Goal: Find specific page/section: Find specific page/section

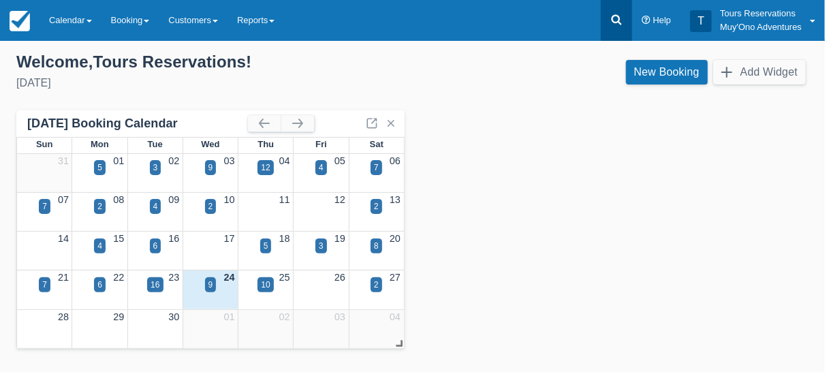
click at [615, 18] on icon at bounding box center [617, 20] width 14 height 14
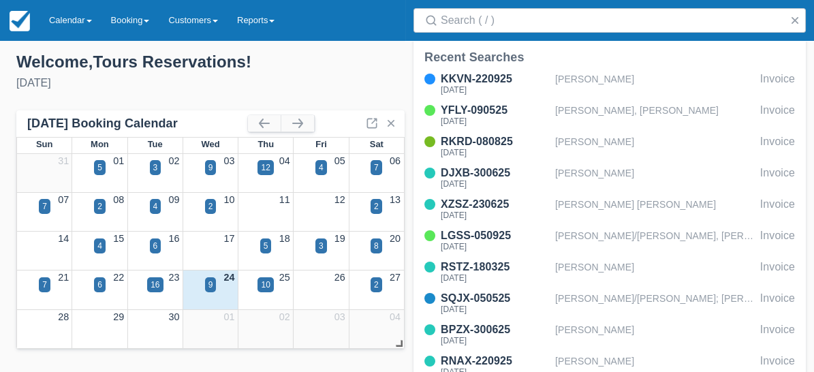
click at [273, 52] on div "Welcome , Tours Reservations !" at bounding box center [206, 62] width 380 height 20
click at [301, 65] on div "Welcome , Tours Reservations !" at bounding box center [206, 62] width 380 height 20
click at [795, 16] on button "button" at bounding box center [795, 20] width 16 height 16
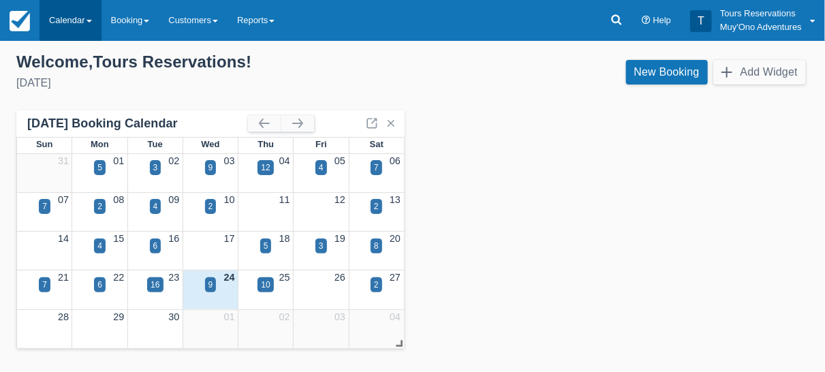
click at [68, 27] on link "Calendar" at bounding box center [71, 20] width 62 height 41
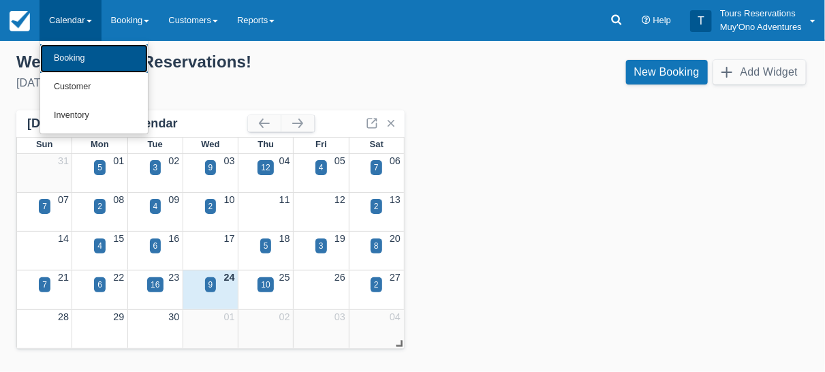
click at [72, 62] on link "Booking" at bounding box center [94, 58] width 108 height 29
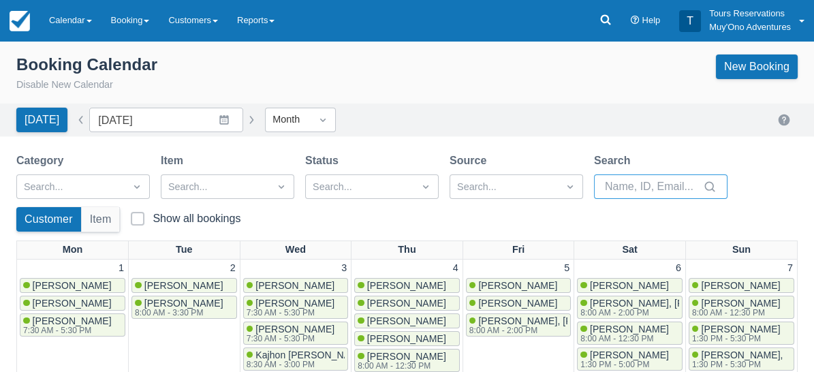
click at [631, 176] on input "Search" at bounding box center [652, 186] width 95 height 25
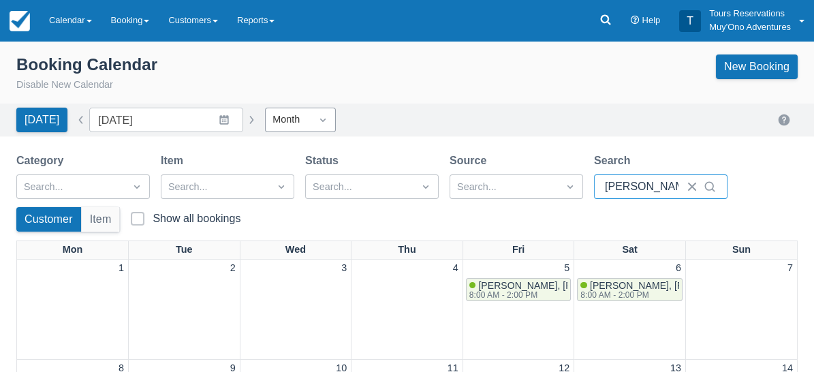
type input "[PERSON_NAME]"
click at [292, 121] on div "Month" at bounding box center [288, 119] width 31 height 15
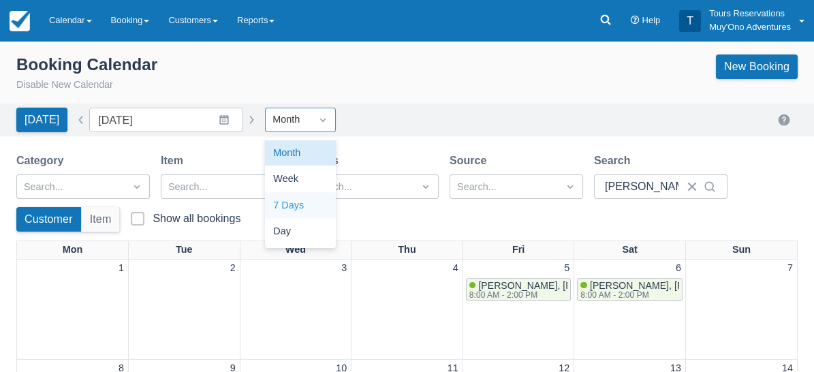
click at [395, 112] on div "[DATE] Date [DATE] Navigate forward to interact with the calendar and select a …" at bounding box center [407, 120] width 782 height 25
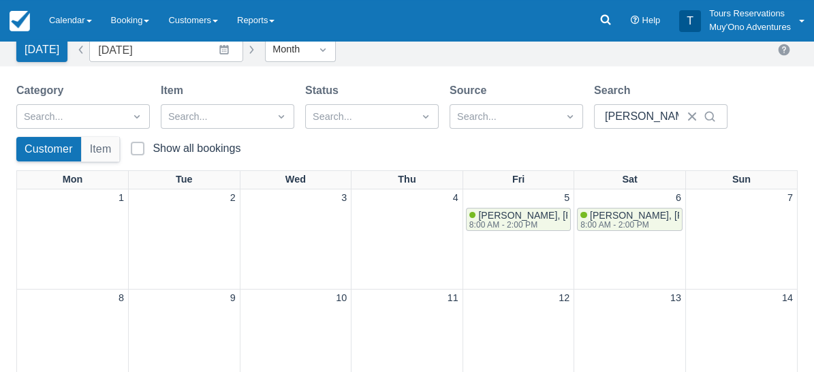
scroll to position [68, 0]
